Goal: Information Seeking & Learning: Learn about a topic

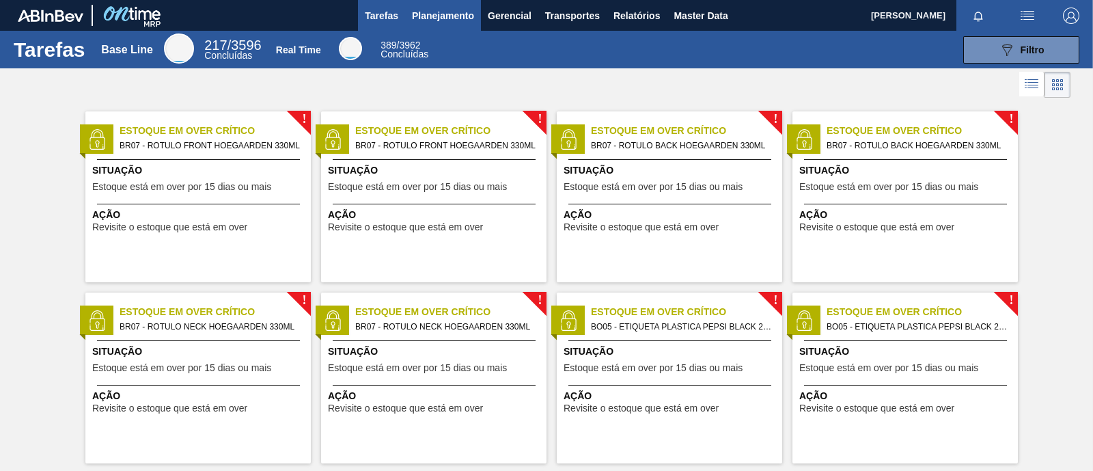
click at [446, 20] on span "Planejamento" at bounding box center [443, 16] width 62 height 16
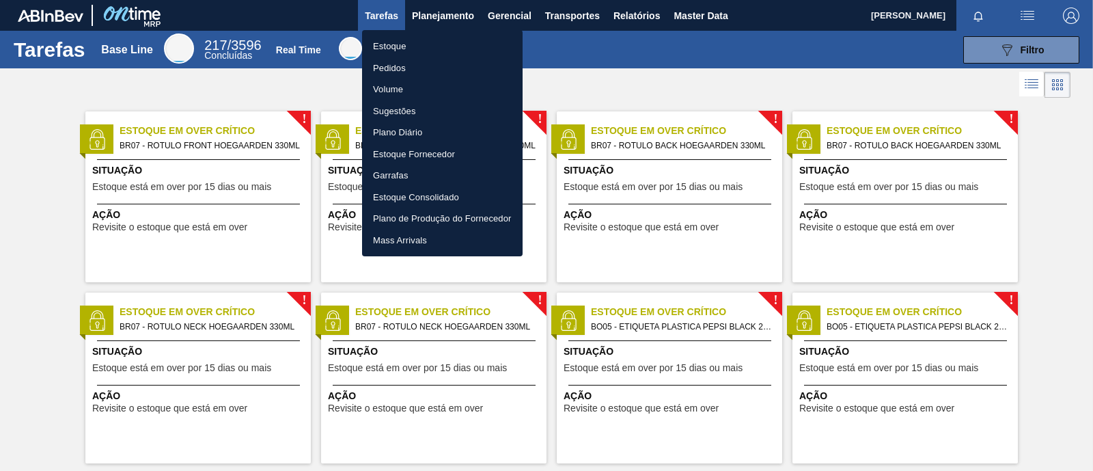
click at [430, 48] on li "Estoque" at bounding box center [442, 47] width 161 height 22
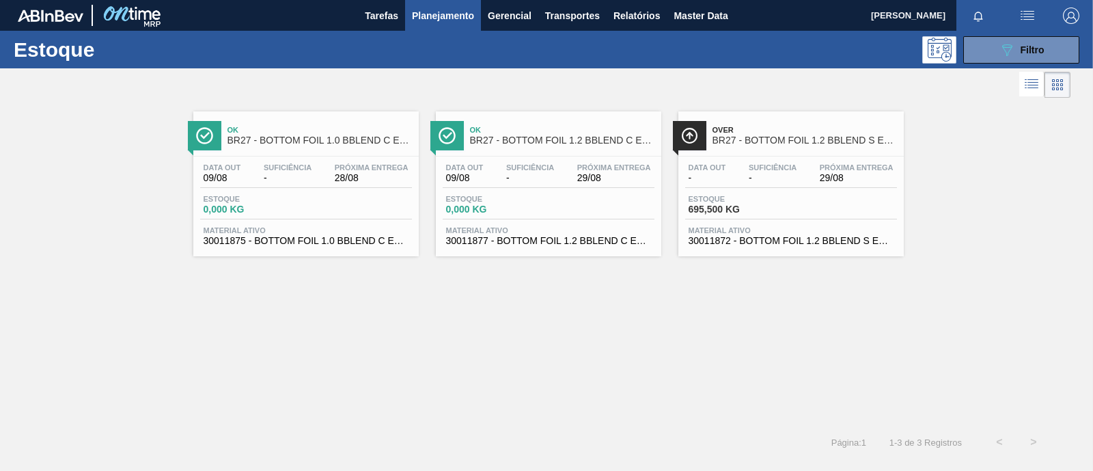
click at [297, 221] on div "Data out 09/08 Suficiência - Próxima Entrega 28/08 Estoque 0,000 KG Material at…" at bounding box center [306, 203] width 226 height 93
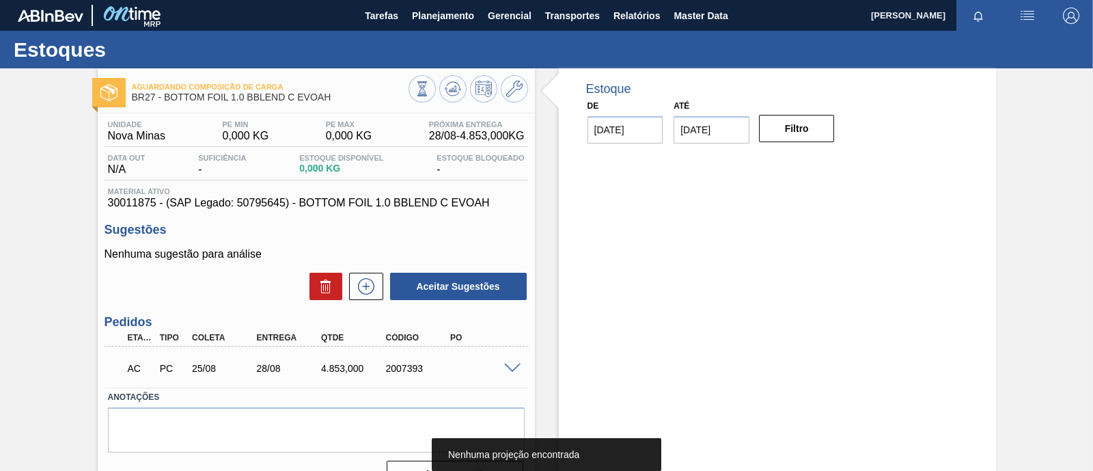
click at [513, 367] on span at bounding box center [512, 369] width 16 height 10
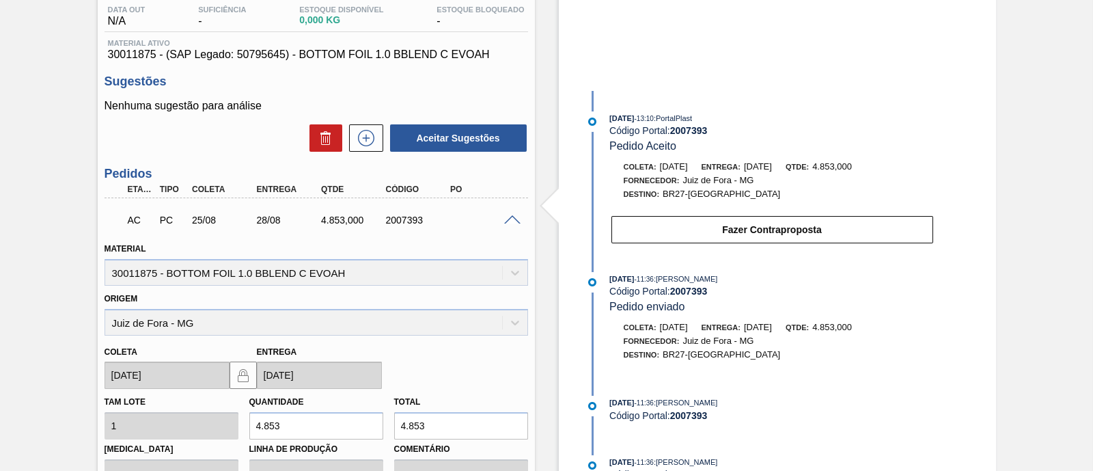
scroll to position [85, 0]
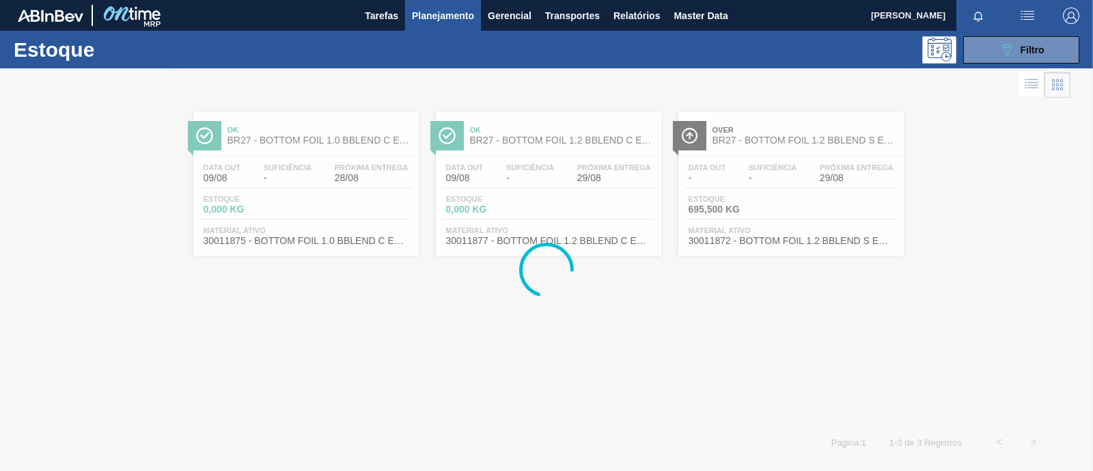
click at [566, 205] on div "Estoque 0,000 KG" at bounding box center [549, 207] width 212 height 25
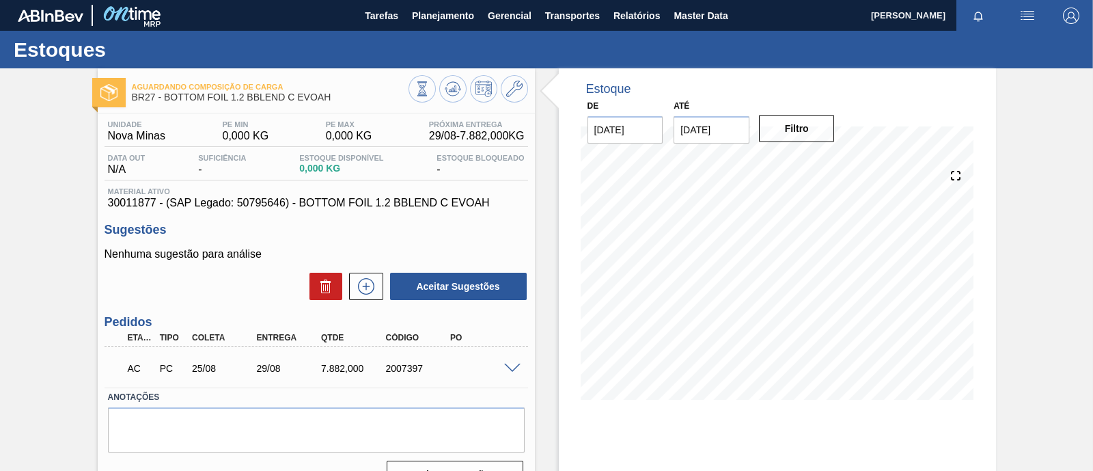
scroll to position [85, 0]
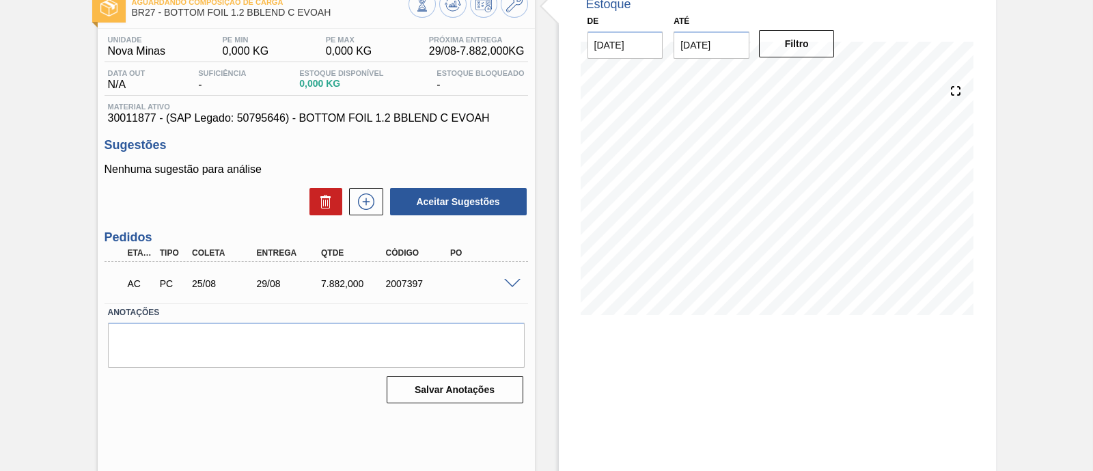
click at [514, 284] on span at bounding box center [512, 284] width 16 height 10
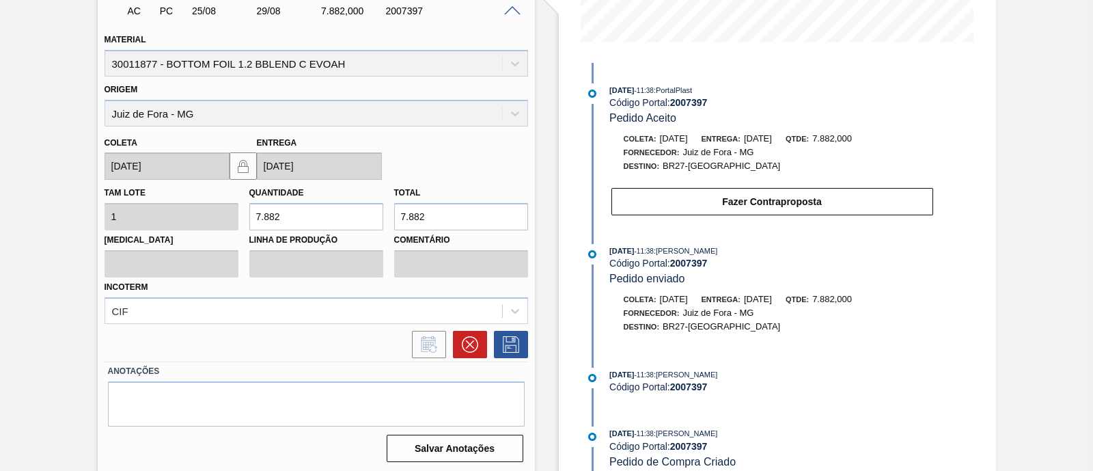
scroll to position [361, 0]
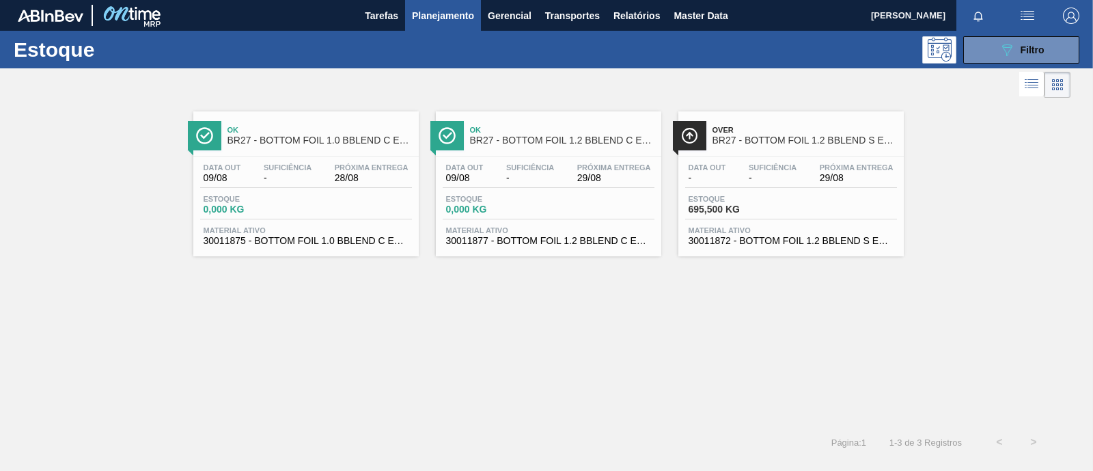
click at [780, 202] on span "Estoque" at bounding box center [737, 199] width 96 height 8
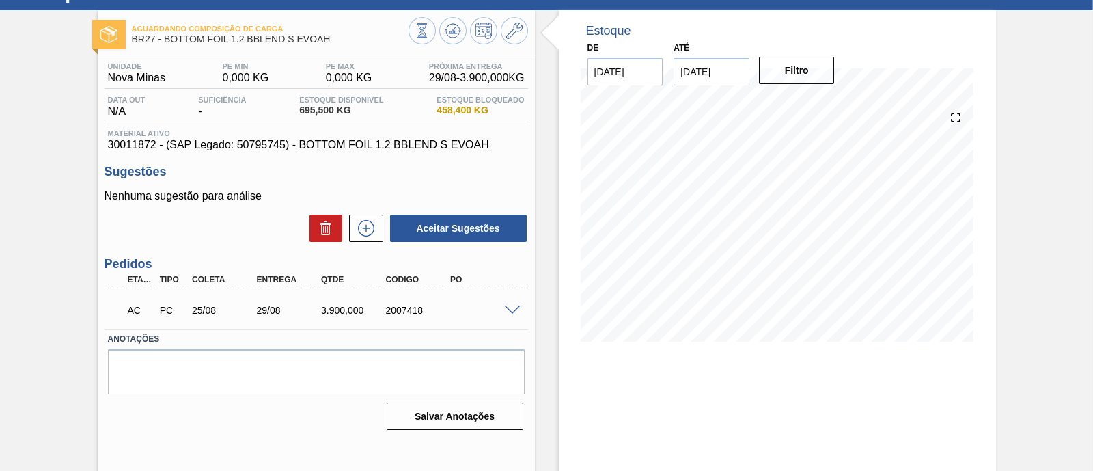
scroll to position [85, 0]
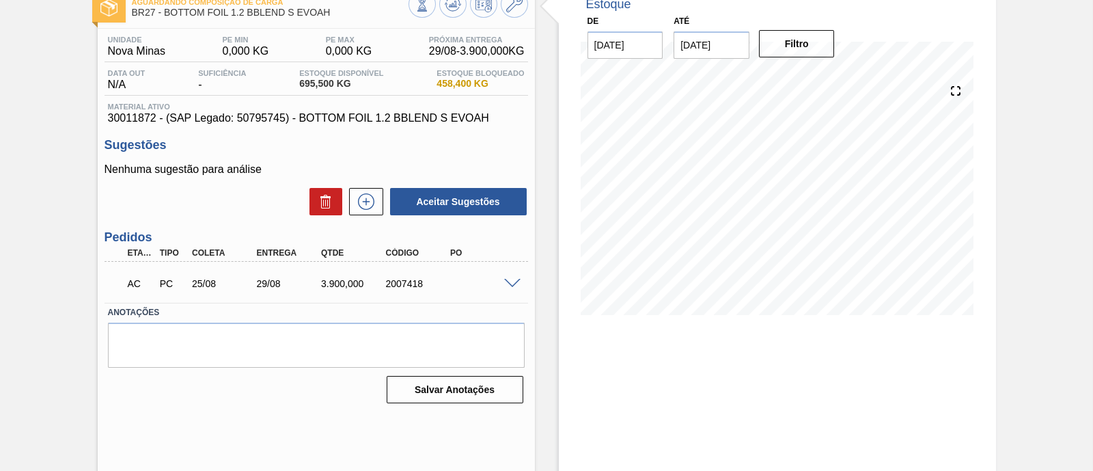
click at [509, 282] on span at bounding box center [512, 284] width 16 height 10
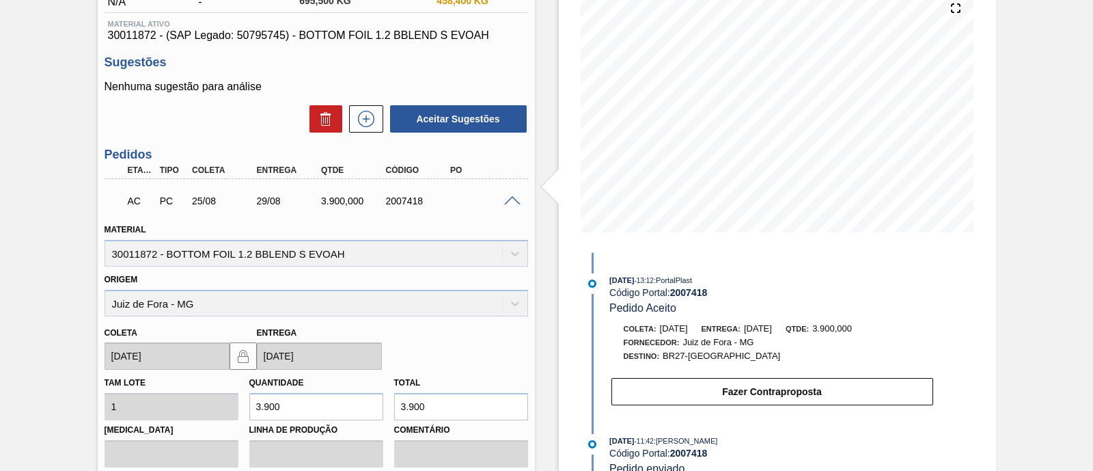
scroll to position [256, 0]
